Goal: Information Seeking & Learning: Learn about a topic

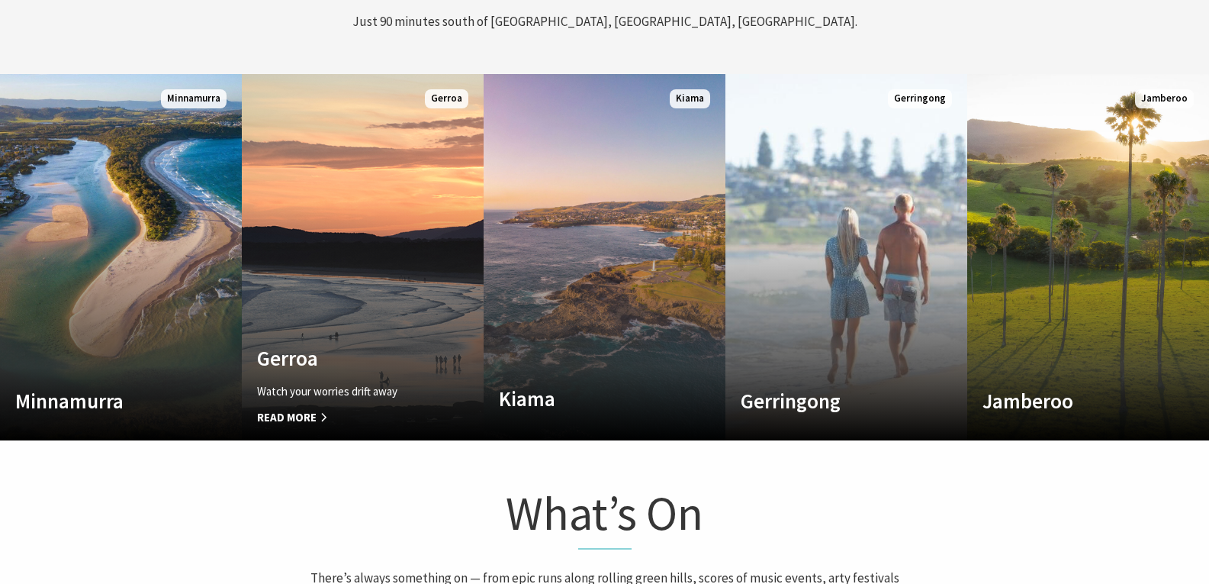
scroll to position [814, 0]
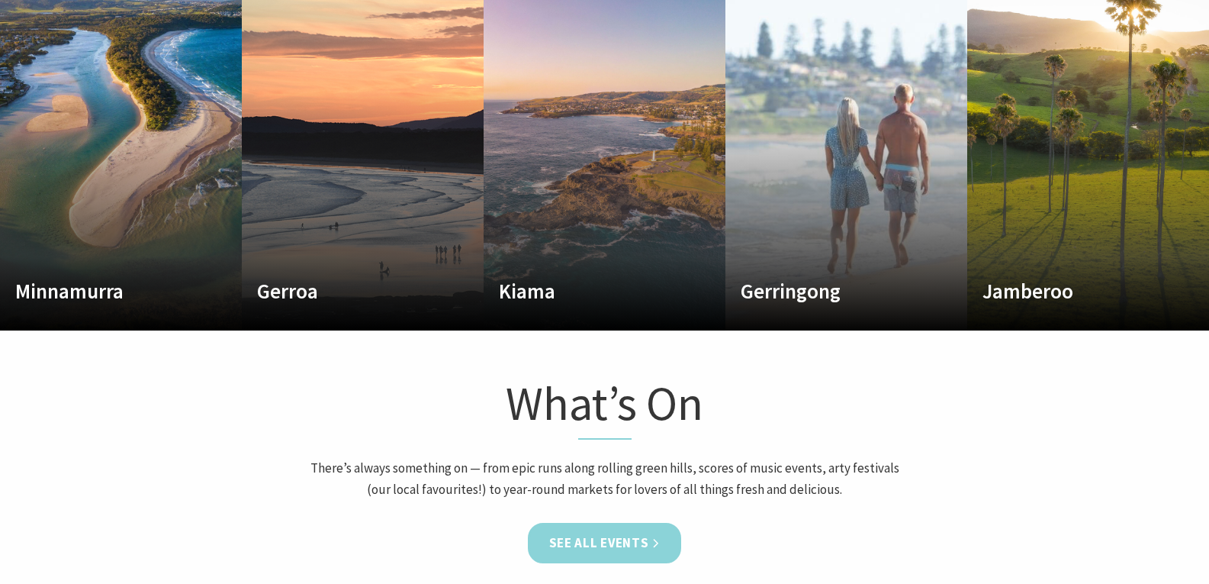
click at [610, 530] on link "See all Events" at bounding box center [605, 543] width 154 height 40
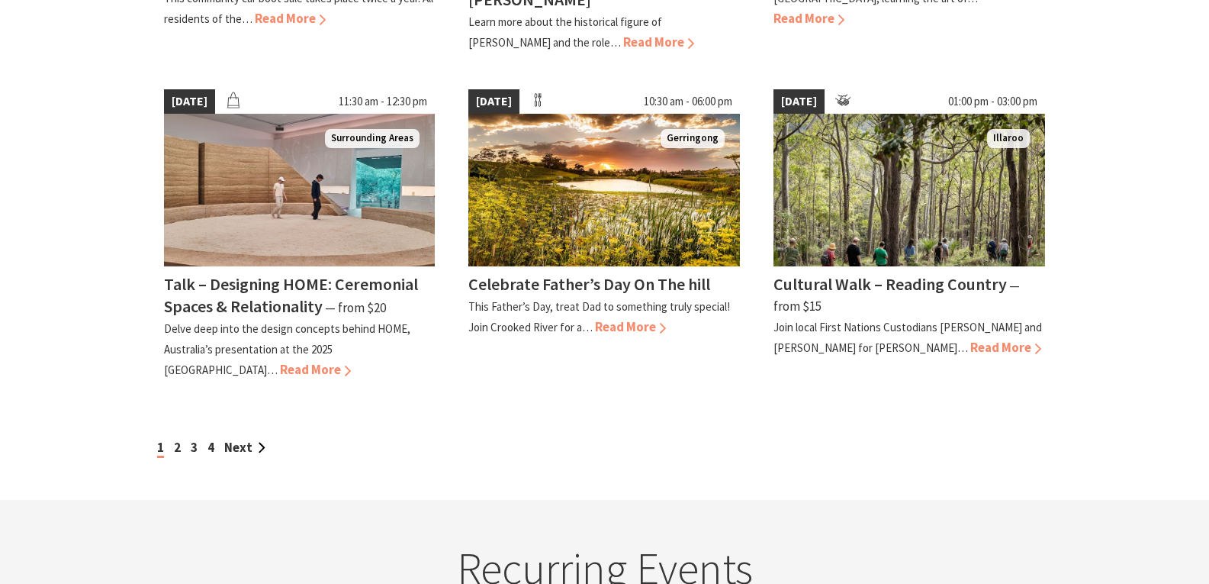
scroll to position [1425, 0]
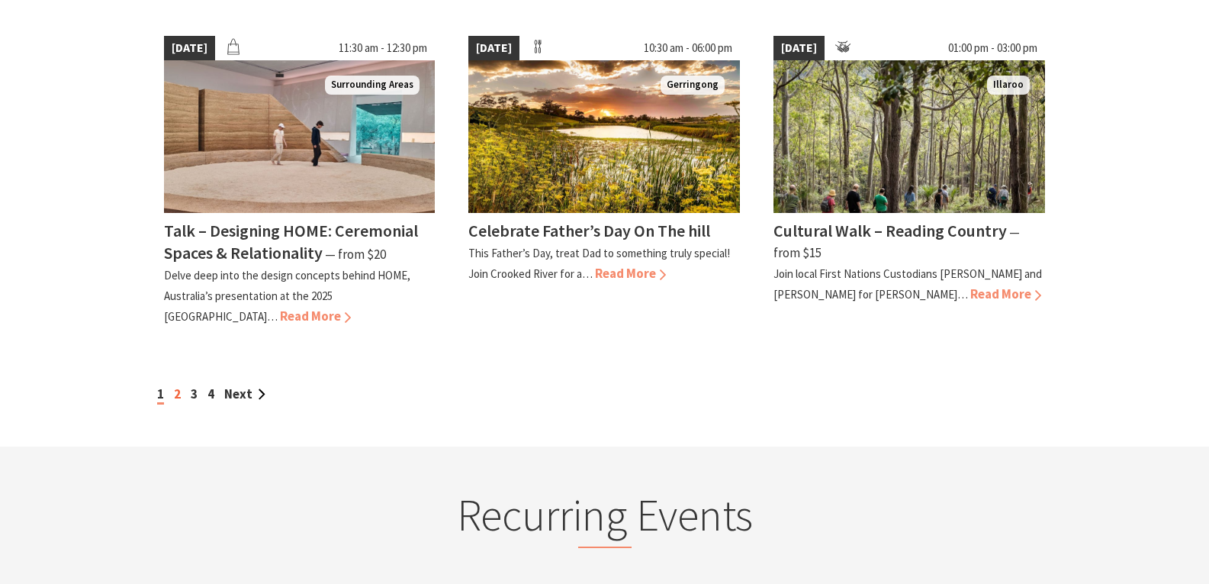
click at [179, 385] on link "2" at bounding box center [177, 393] width 7 height 17
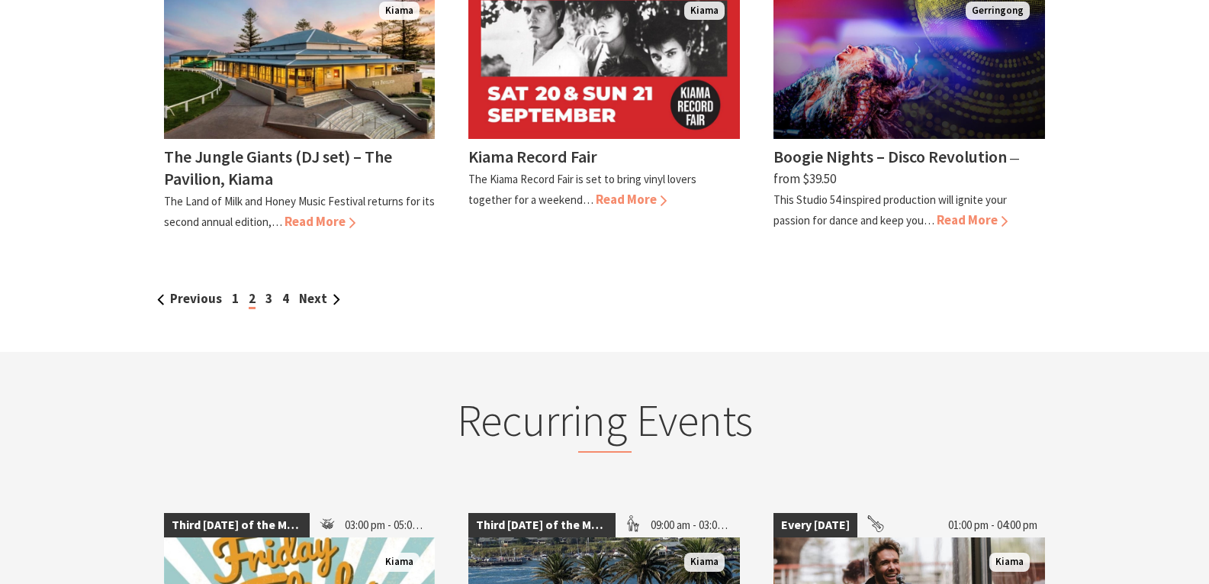
scroll to position [1602, 0]
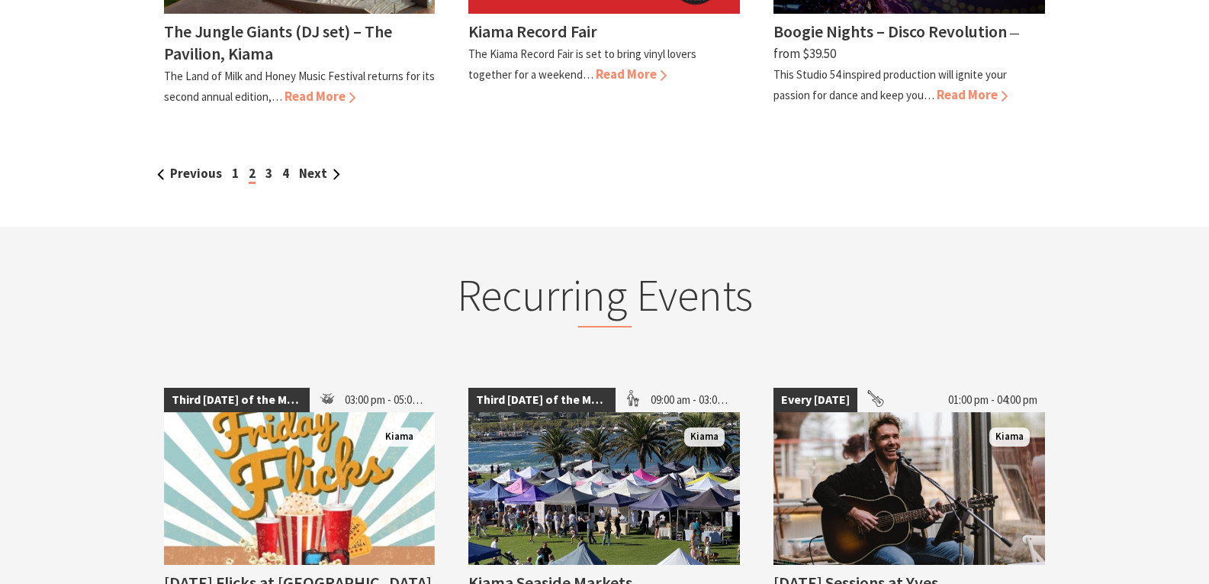
click at [273, 163] on div "Previous 1 2 3 4 Next" at bounding box center [604, 173] width 903 height 21
click at [266, 165] on link "3" at bounding box center [269, 173] width 7 height 17
